Goal: Browse casually

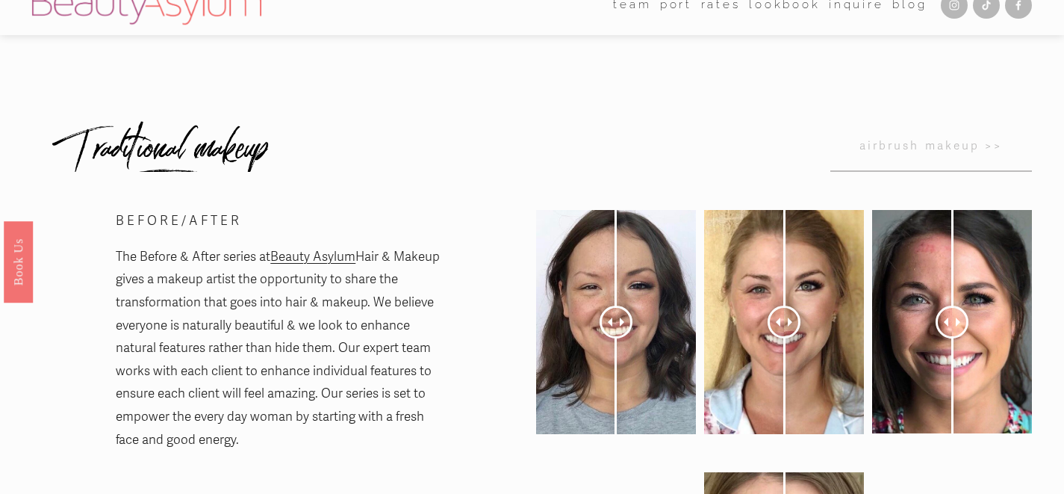
scroll to position [18, 0]
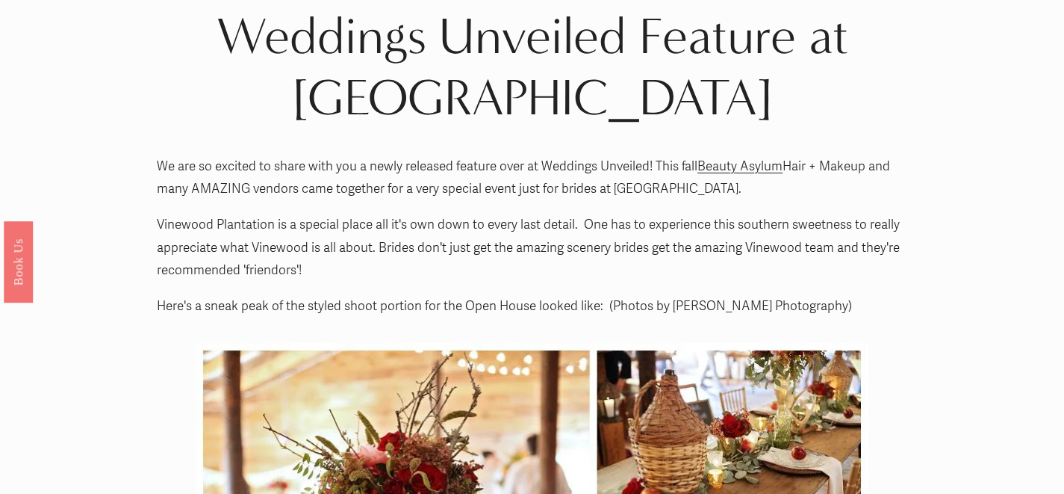
scroll to position [46, 0]
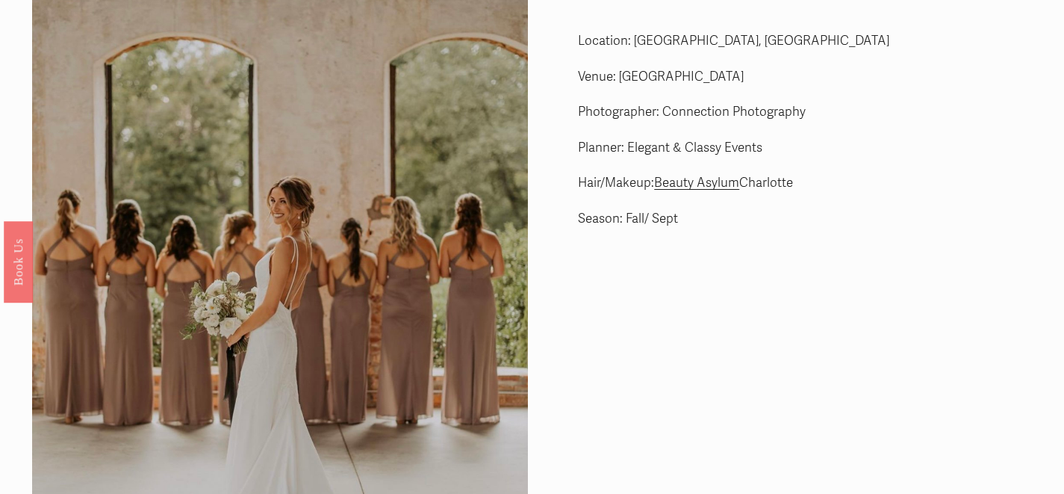
scroll to position [68, 0]
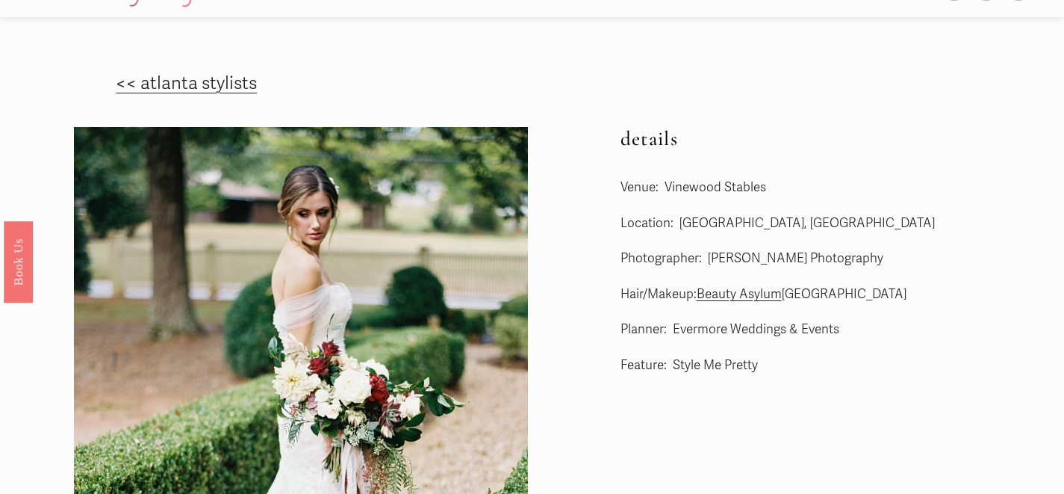
scroll to position [40, 0]
